Goal: Information Seeking & Learning: Learn about a topic

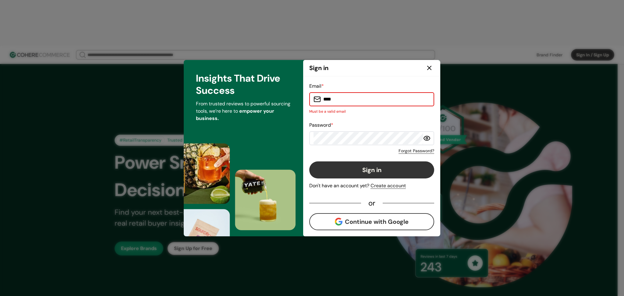
paste input "**********"
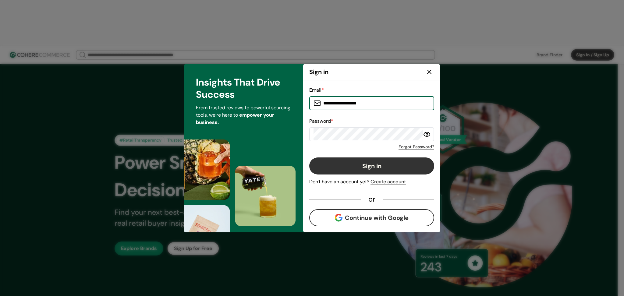
type input "**********"
click at [357, 164] on button "Sign in" at bounding box center [371, 166] width 125 height 17
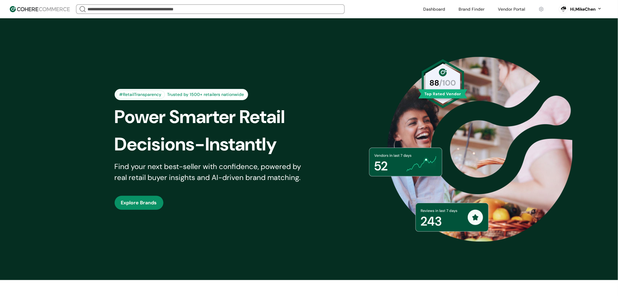
click at [209, 9] on input "search" at bounding box center [210, 9] width 248 height 9
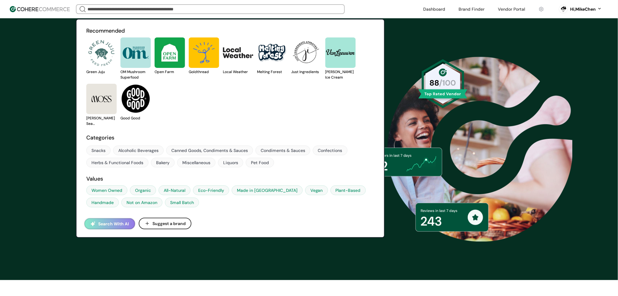
click at [103, 226] on button "Search With AI" at bounding box center [109, 223] width 51 height 11
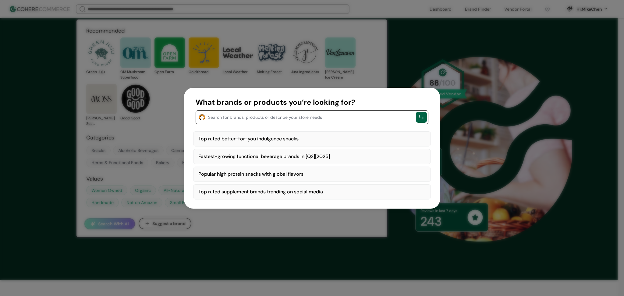
drag, startPoint x: 228, startPoint y: 138, endPoint x: 255, endPoint y: 132, distance: 28.0
click at [228, 138] on div "Top rated better-for-you indulgence snacks" at bounding box center [312, 138] width 238 height 15
type textarea "**********"
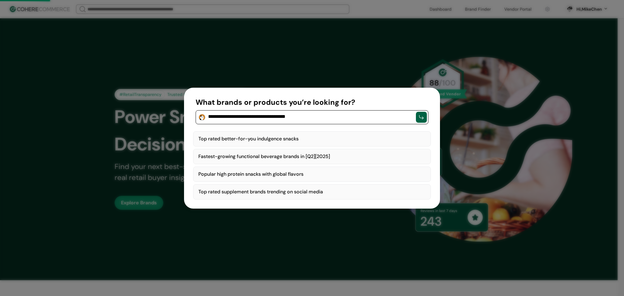
click at [423, 115] on div "button" at bounding box center [421, 117] width 6 height 6
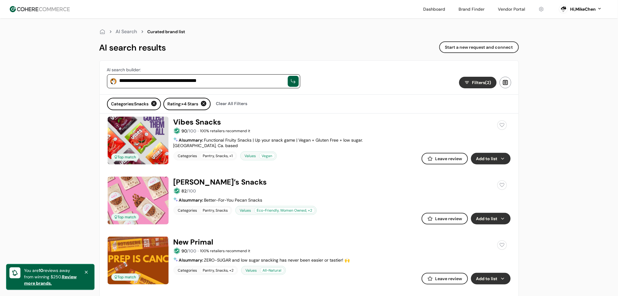
click at [493, 158] on button "Add to list" at bounding box center [491, 159] width 40 height 12
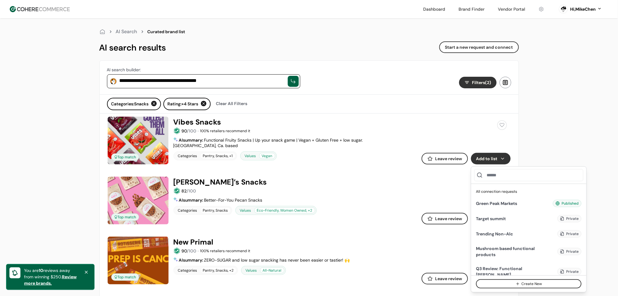
click at [492, 158] on button "Add to list" at bounding box center [491, 159] width 40 height 12
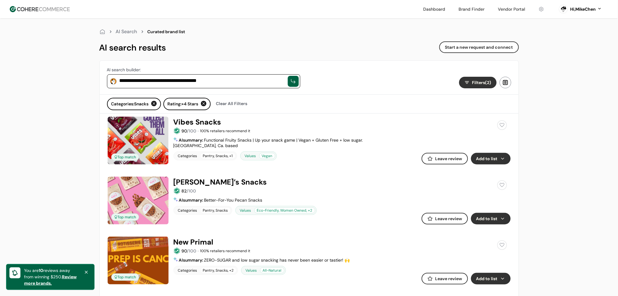
click at [493, 161] on button "Add to list" at bounding box center [491, 159] width 40 height 12
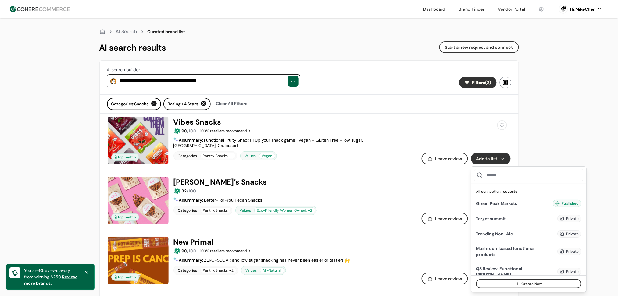
click at [492, 159] on button "Add to list" at bounding box center [491, 159] width 40 height 12
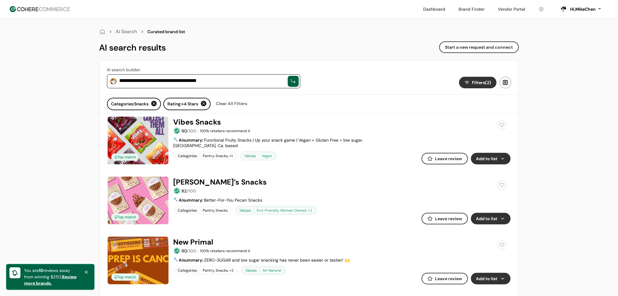
click at [477, 79] on button "Filters (2)" at bounding box center [477, 83] width 37 height 12
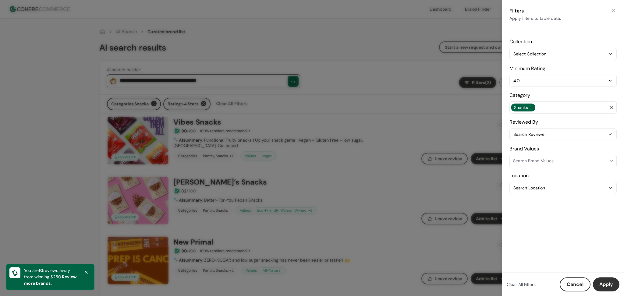
click at [614, 11] on button "button" at bounding box center [614, 10] width 6 height 6
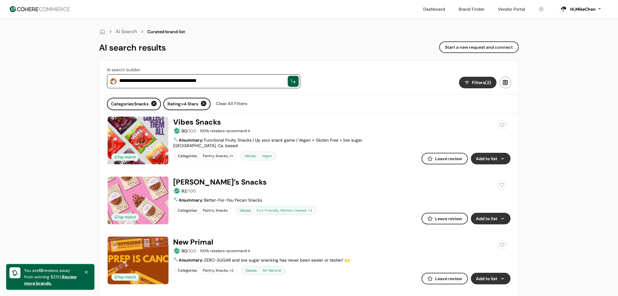
click at [489, 159] on button "Add to list" at bounding box center [491, 159] width 40 height 12
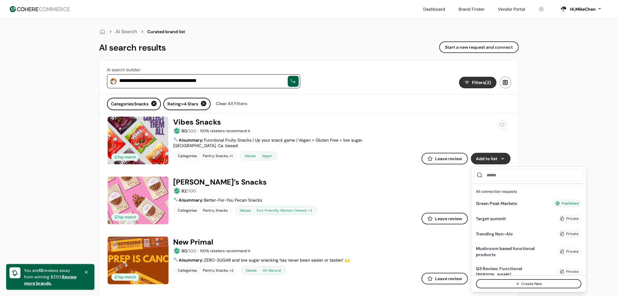
click at [515, 283] on button "Create New" at bounding box center [528, 283] width 105 height 9
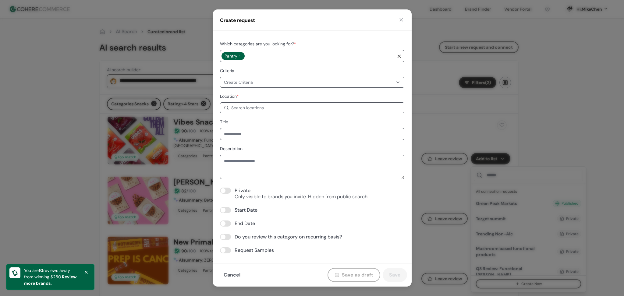
click at [228, 192] on span at bounding box center [225, 191] width 11 height 6
click at [228, 213] on span at bounding box center [225, 210] width 11 height 6
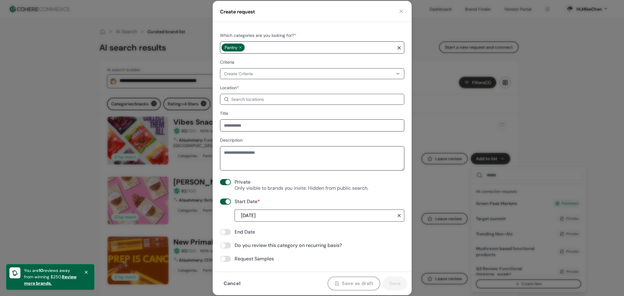
click at [224, 236] on div "Which categories are you looking for? * Pantry Criteria Create Criteria Locatio…" at bounding box center [312, 147] width 184 height 230
click at [229, 232] on span at bounding box center [225, 232] width 11 height 6
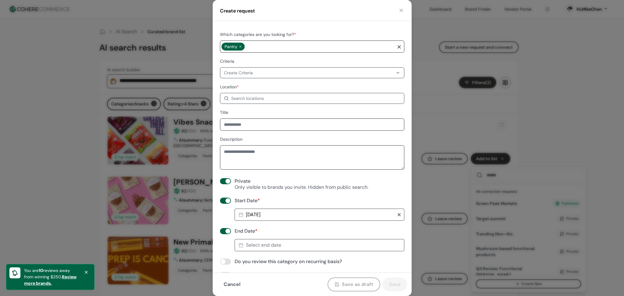
click at [225, 261] on span at bounding box center [223, 261] width 5 height 5
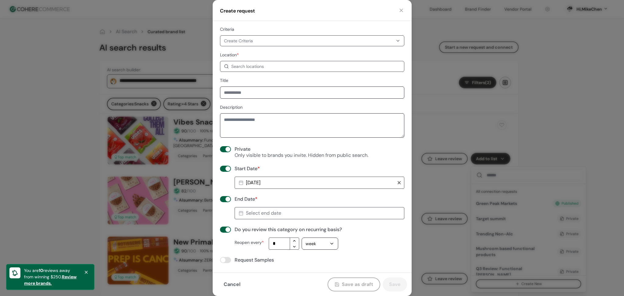
click at [226, 261] on span at bounding box center [225, 260] width 11 height 6
click at [334, 246] on div "button" at bounding box center [331, 243] width 5 height 7
click at [311, 282] on span "year" at bounding box center [310, 283] width 9 height 6
click at [323, 248] on button "year" at bounding box center [320, 244] width 37 height 12
click at [318, 272] on span "month" at bounding box center [312, 271] width 12 height 6
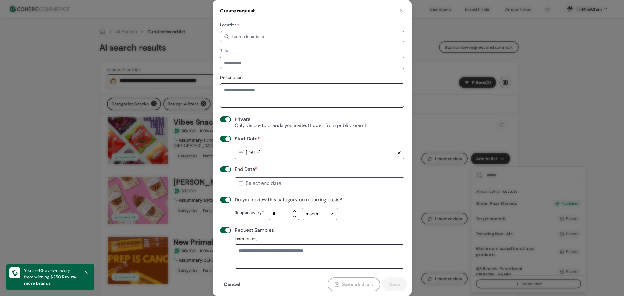
scroll to position [0, 0]
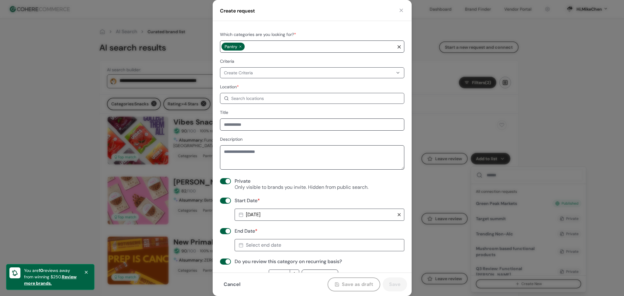
click at [271, 101] on div "Search locations" at bounding box center [315, 98] width 169 height 6
click at [279, 87] on div "Location * Search locations Please enter a location" at bounding box center [312, 93] width 184 height 21
click at [270, 106] on div "Which categories are you looking for? * Pantry Criteria Create Criteria Locatio…" at bounding box center [312, 207] width 184 height 352
click at [272, 102] on div "Search locations" at bounding box center [312, 98] width 184 height 11
click at [284, 85] on div "Location * Search locations Please enter a location" at bounding box center [312, 93] width 184 height 21
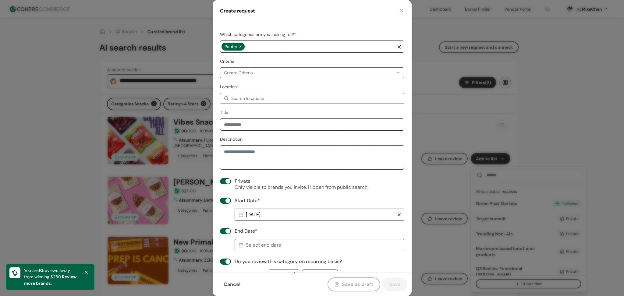
click at [286, 70] on div "Create Criteria" at bounding box center [308, 73] width 169 height 6
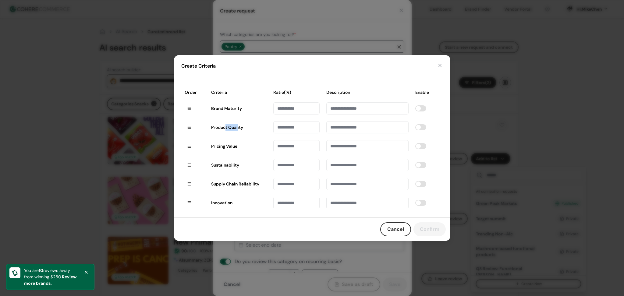
drag, startPoint x: 237, startPoint y: 128, endPoint x: 225, endPoint y: 122, distance: 12.5
click at [225, 122] on div "Product Quality" at bounding box center [239, 127] width 62 height 12
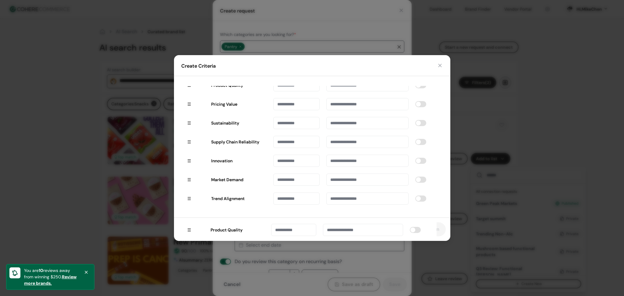
scroll to position [42, 0]
drag, startPoint x: 188, startPoint y: 130, endPoint x: 141, endPoint y: 271, distance: 148.9
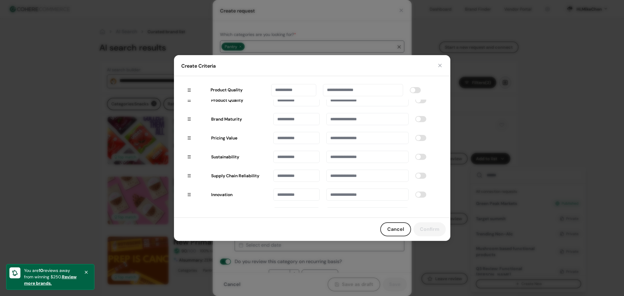
scroll to position [0, 0]
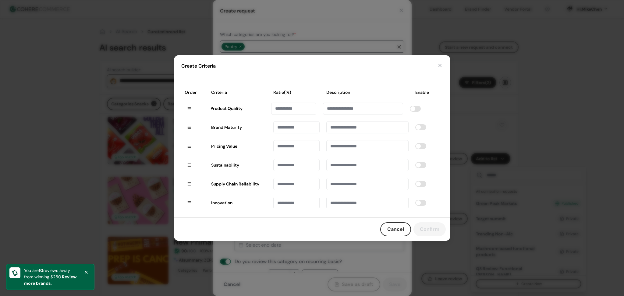
drag, startPoint x: 191, startPoint y: 198, endPoint x: 189, endPoint y: 109, distance: 88.7
click at [189, 109] on div "Order Criteria Ratio(%) Description Enable Brand Maturity Pricing Value Sustain…" at bounding box center [312, 147] width 262 height 122
click at [395, 231] on button "Cancel" at bounding box center [395, 229] width 31 height 14
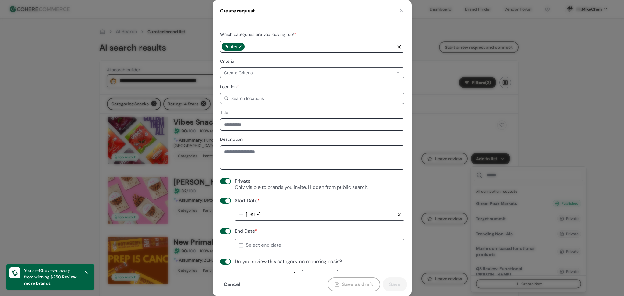
click at [403, 9] on button "button" at bounding box center [401, 10] width 6 height 6
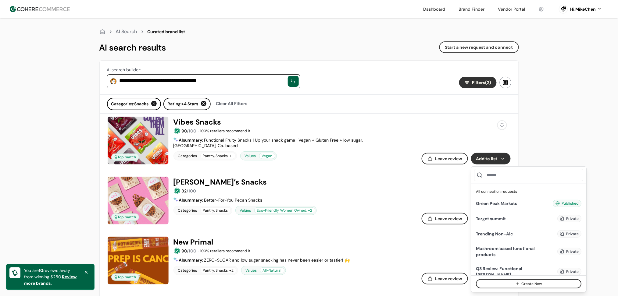
click at [490, 50] on button "Start a new request and connect" at bounding box center [479, 47] width 80 height 12
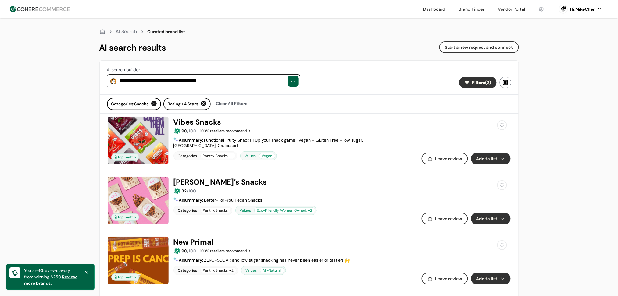
click at [478, 158] on button "Add to list" at bounding box center [491, 159] width 40 height 12
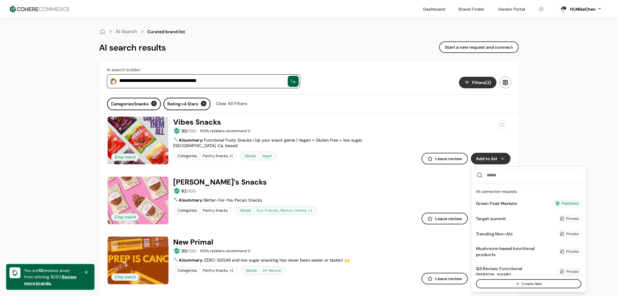
click at [520, 6] on link at bounding box center [511, 9] width 34 height 9
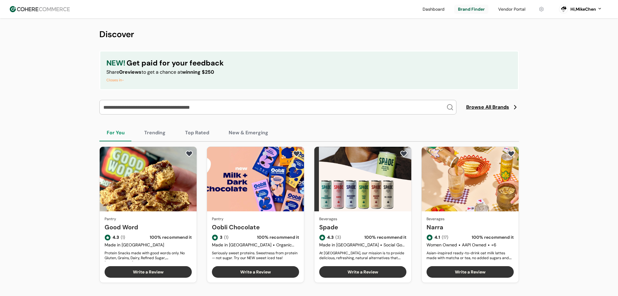
click at [157, 108] on input "search" at bounding box center [274, 107] width 344 height 14
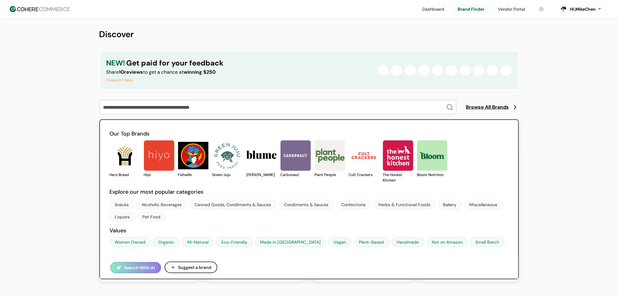
click at [133, 264] on button "Search With AI" at bounding box center [135, 267] width 51 height 11
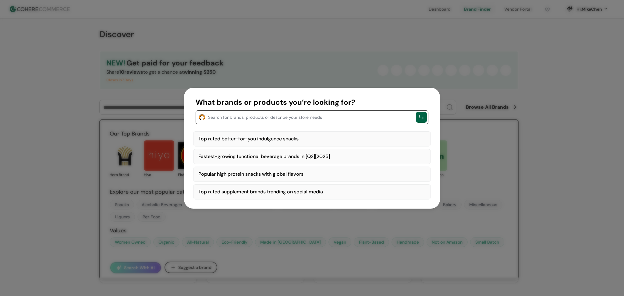
click at [261, 138] on div "Top rated better-for-you indulgence snacks" at bounding box center [312, 138] width 238 height 15
type textarea "**********"
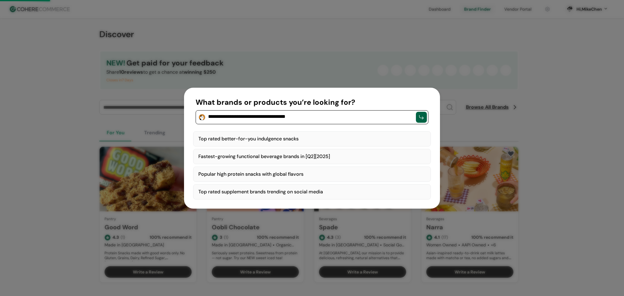
click at [421, 117] on div "button" at bounding box center [421, 117] width 6 height 6
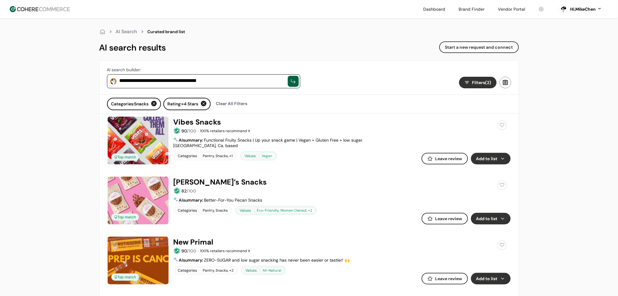
click at [484, 48] on button "Start a new request and connect" at bounding box center [479, 47] width 80 height 12
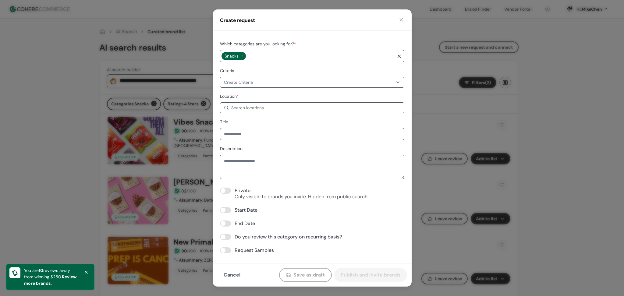
click at [401, 22] on button "button" at bounding box center [401, 20] width 6 height 6
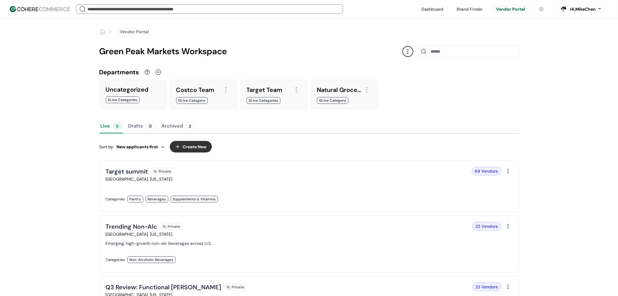
click at [441, 55] on input at bounding box center [468, 51] width 101 height 12
paste input "**********"
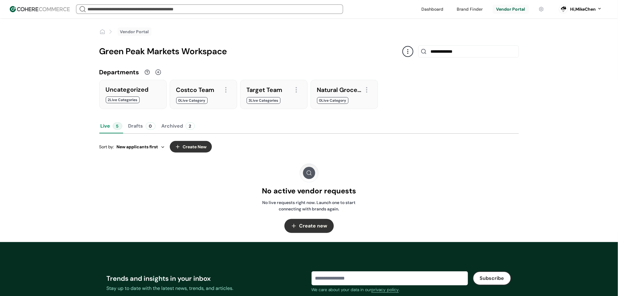
type input "**********"
